Goal: Check status: Check status

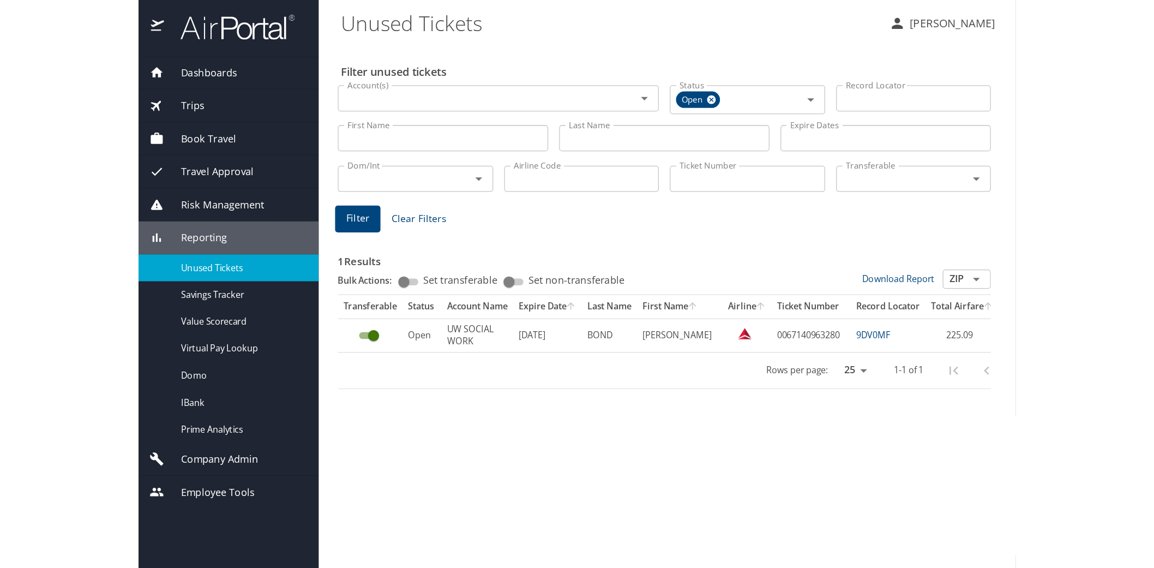
scroll to position [20, 0]
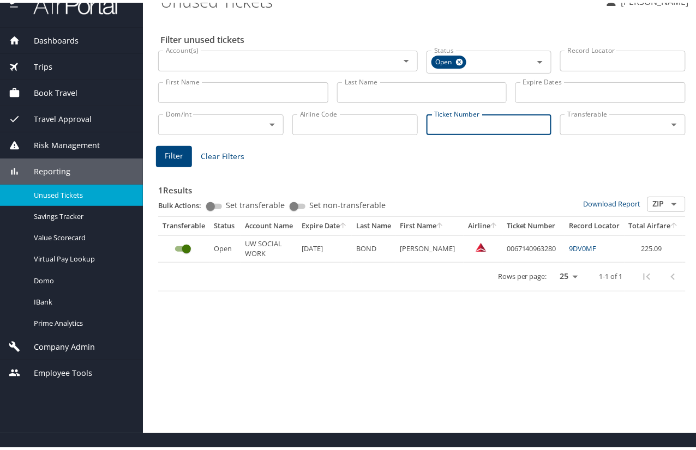
paste input "89008977147381"
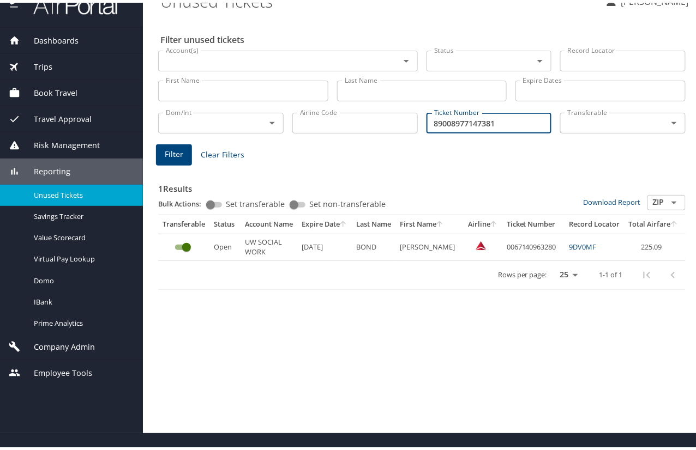
type input "89008977147381"
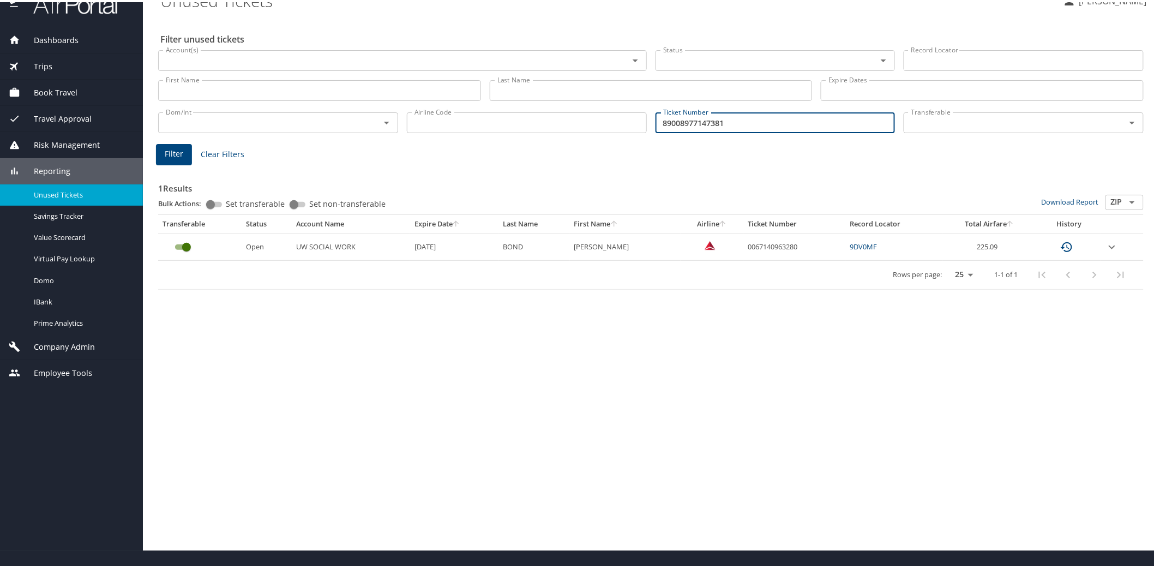
click at [695, 122] on input "89008977147381" at bounding box center [775, 120] width 240 height 21
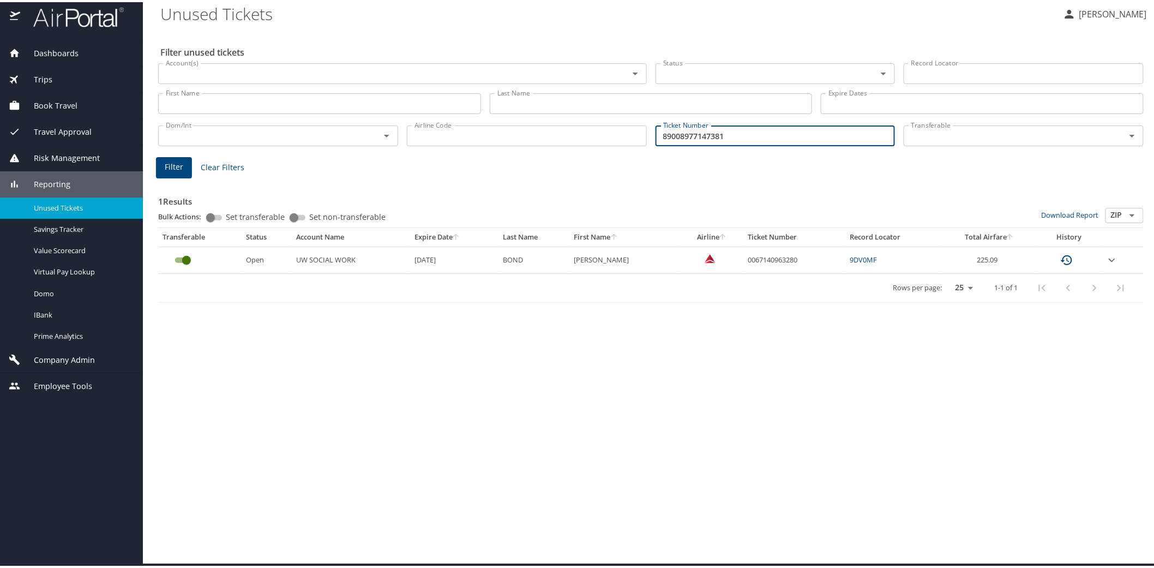
scroll to position [0, 0]
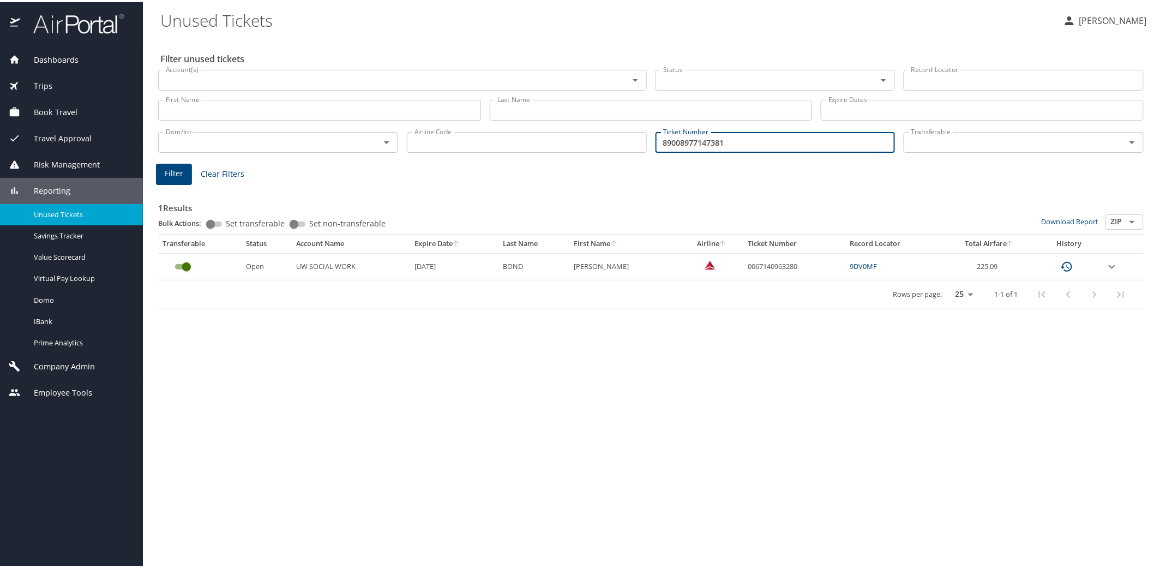
click at [55, 53] on span "Dashboards" at bounding box center [49, 58] width 58 height 12
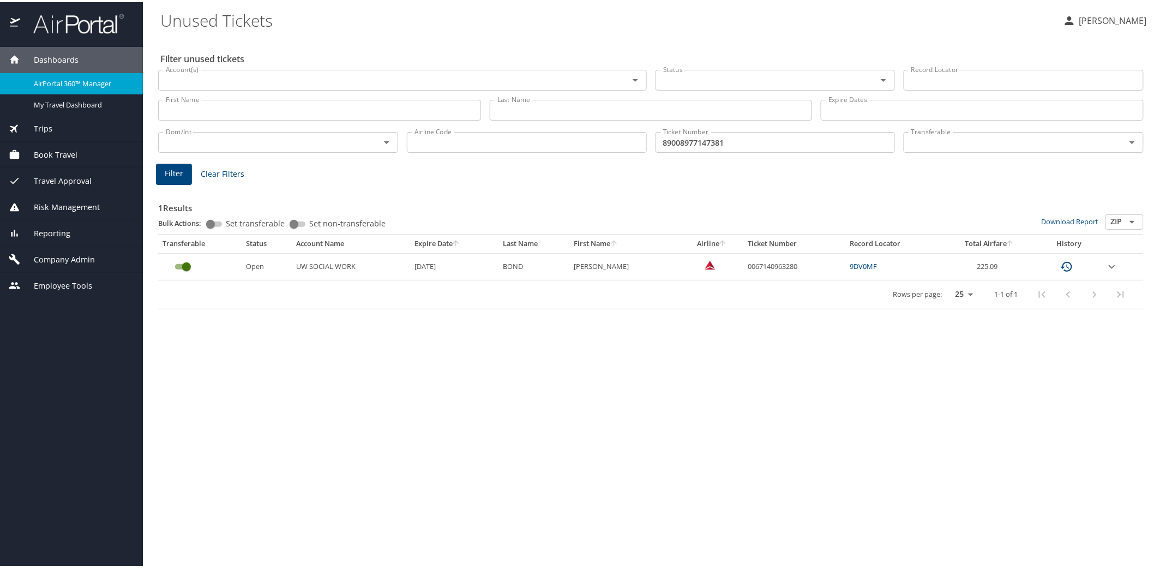
click at [55, 56] on span "Dashboards" at bounding box center [49, 58] width 58 height 12
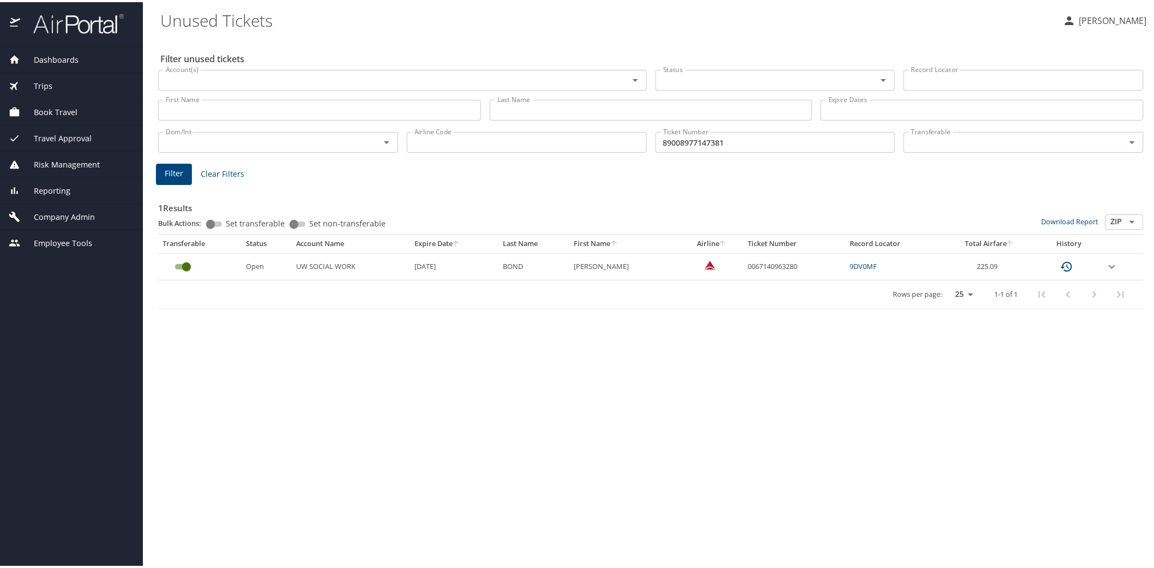
click at [57, 53] on span "Dashboards" at bounding box center [49, 58] width 58 height 12
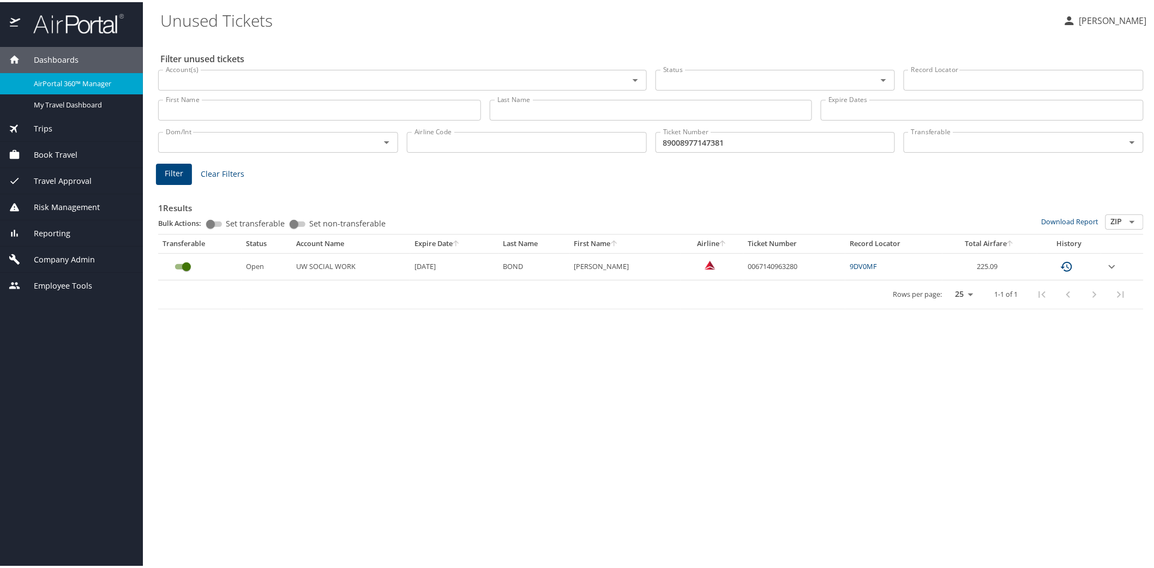
click at [57, 18] on img at bounding box center [72, 21] width 102 height 21
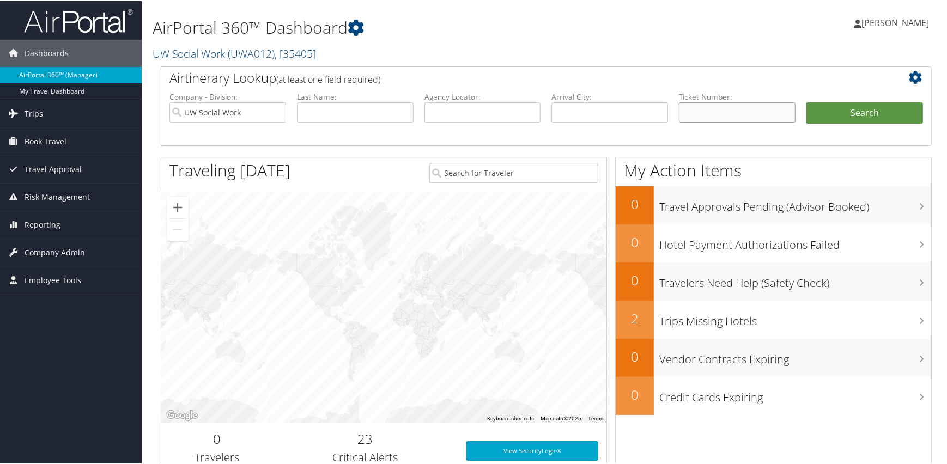
paste input "89008977147381"
type input "89008977147381"
click at [868, 114] on button "Search" at bounding box center [865, 112] width 117 height 22
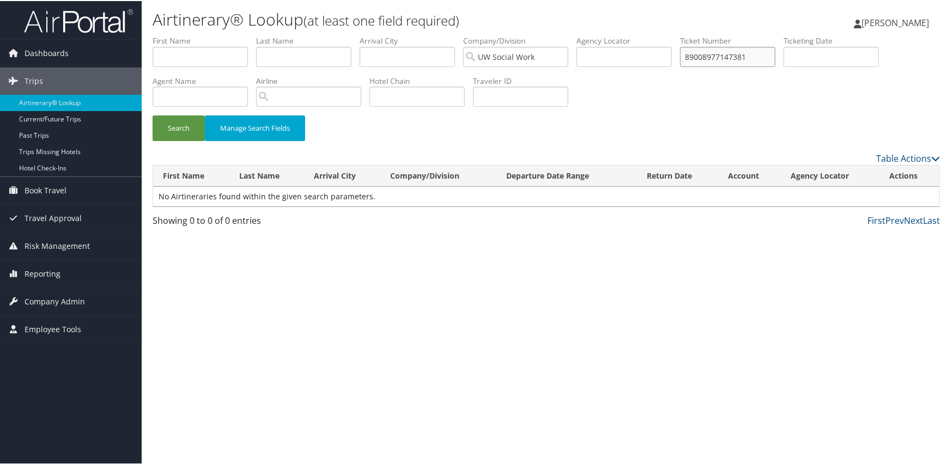
click at [763, 55] on input "89008977147381" at bounding box center [727, 56] width 95 height 20
type input "8900897714738"
click at [153, 114] on button "Search" at bounding box center [179, 127] width 52 height 26
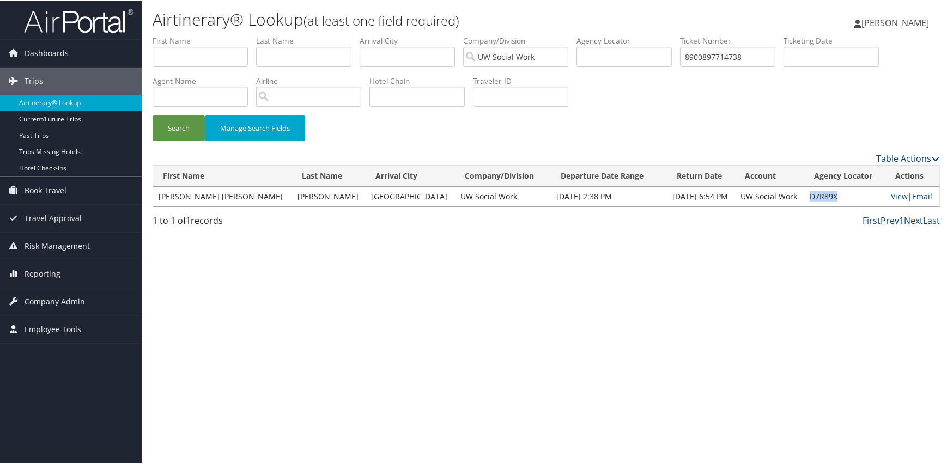
drag, startPoint x: 818, startPoint y: 196, endPoint x: 783, endPoint y: 192, distance: 35.2
click at [805, 192] on td "D7R89X" at bounding box center [845, 196] width 81 height 20
copy td "D7R89X"
click at [897, 196] on link "View" at bounding box center [901, 195] width 17 height 10
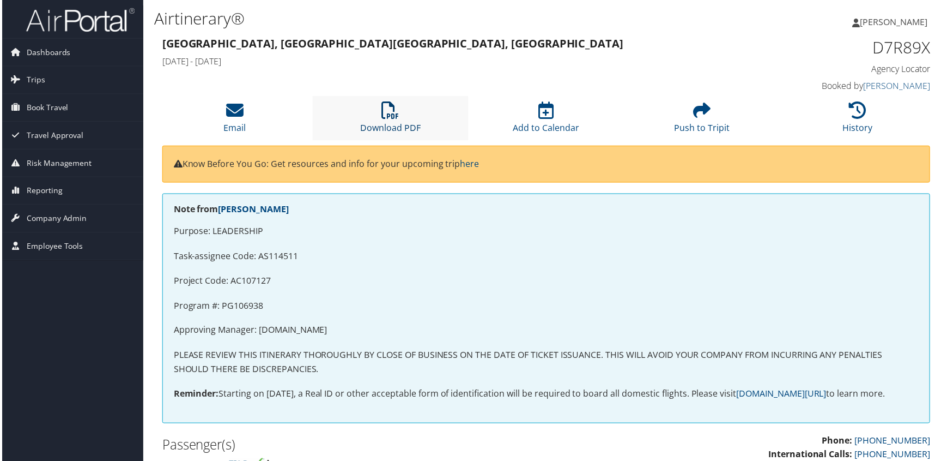
click at [389, 105] on icon at bounding box center [390, 110] width 17 height 17
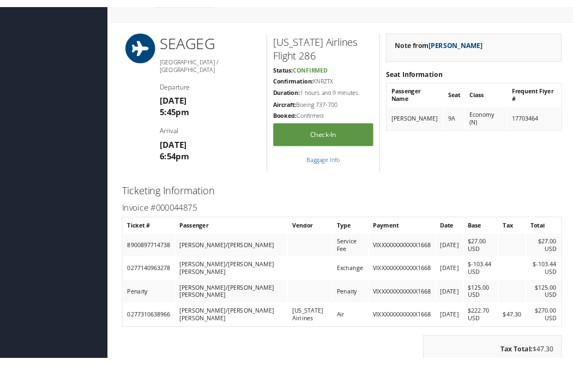
scroll to position [842, 0]
